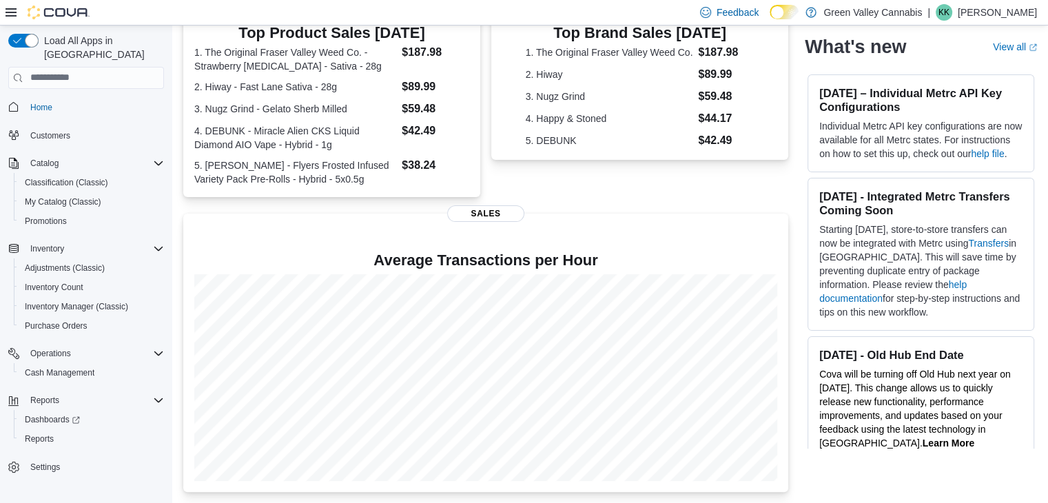
scroll to position [312, 0]
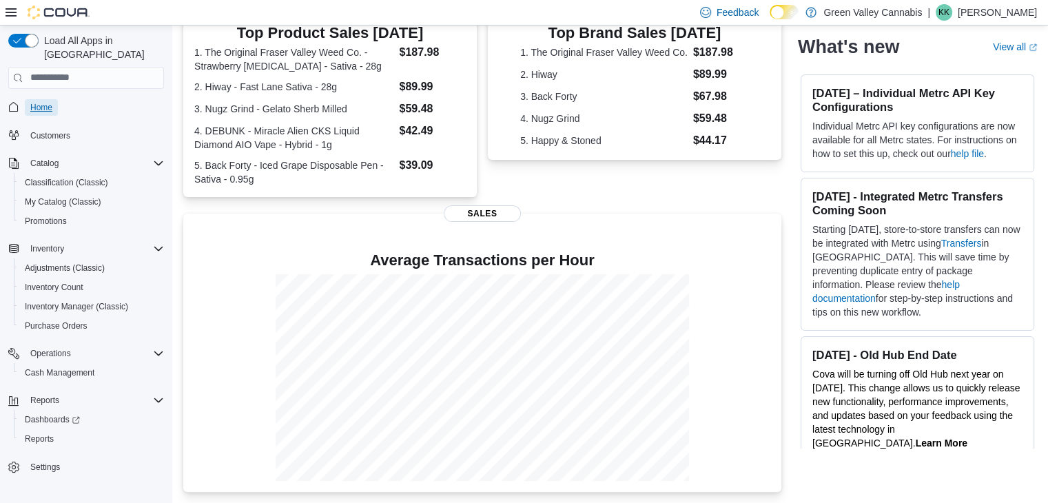
click at [50, 102] on span "Home" at bounding box center [41, 107] width 22 height 11
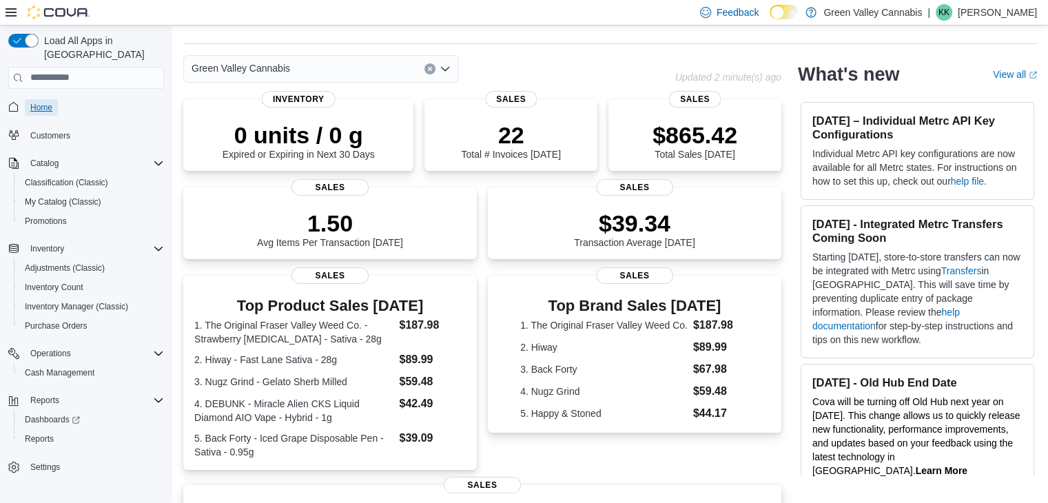
scroll to position [0, 0]
